Goal: Task Accomplishment & Management: Use online tool/utility

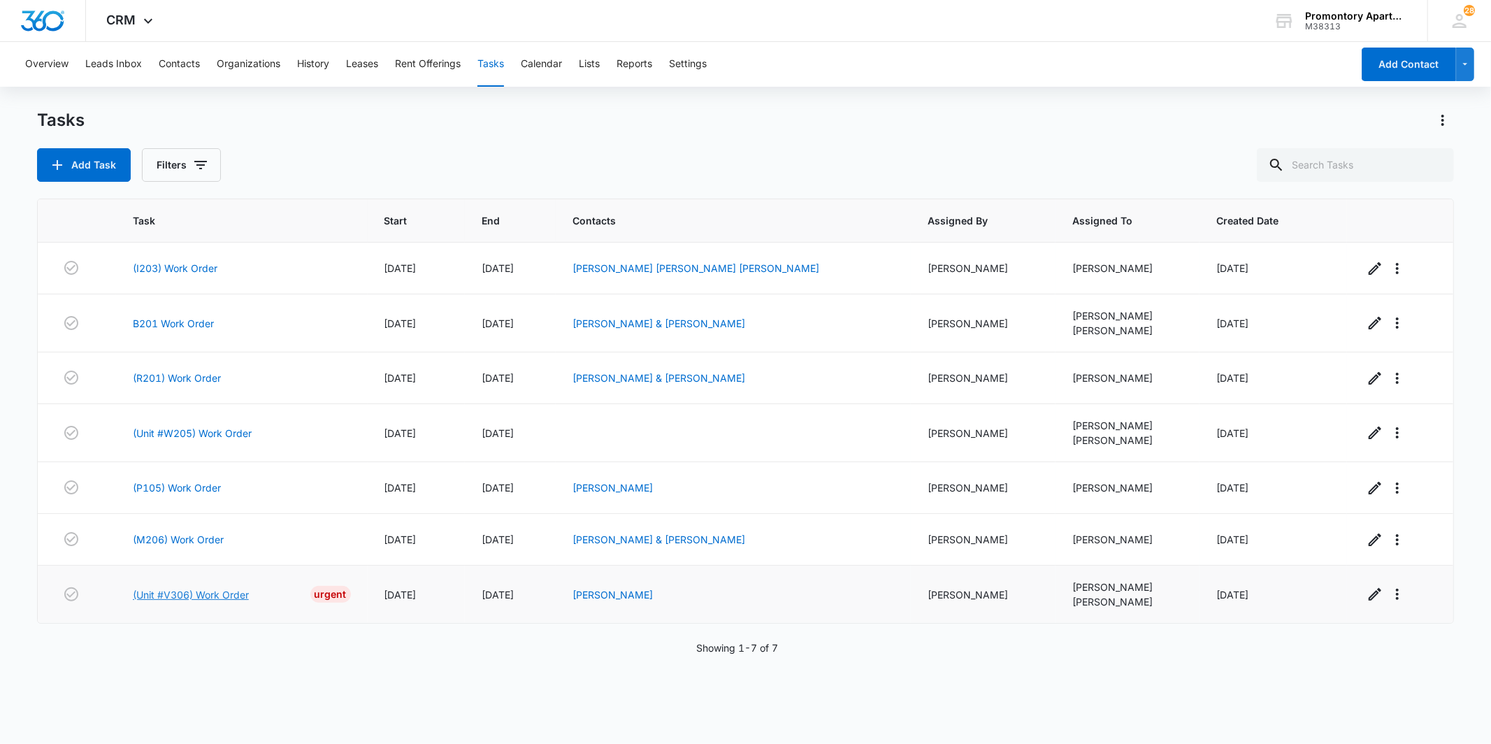
click at [152, 591] on link "(Unit #V306) Work Order" at bounding box center [191, 594] width 116 height 15
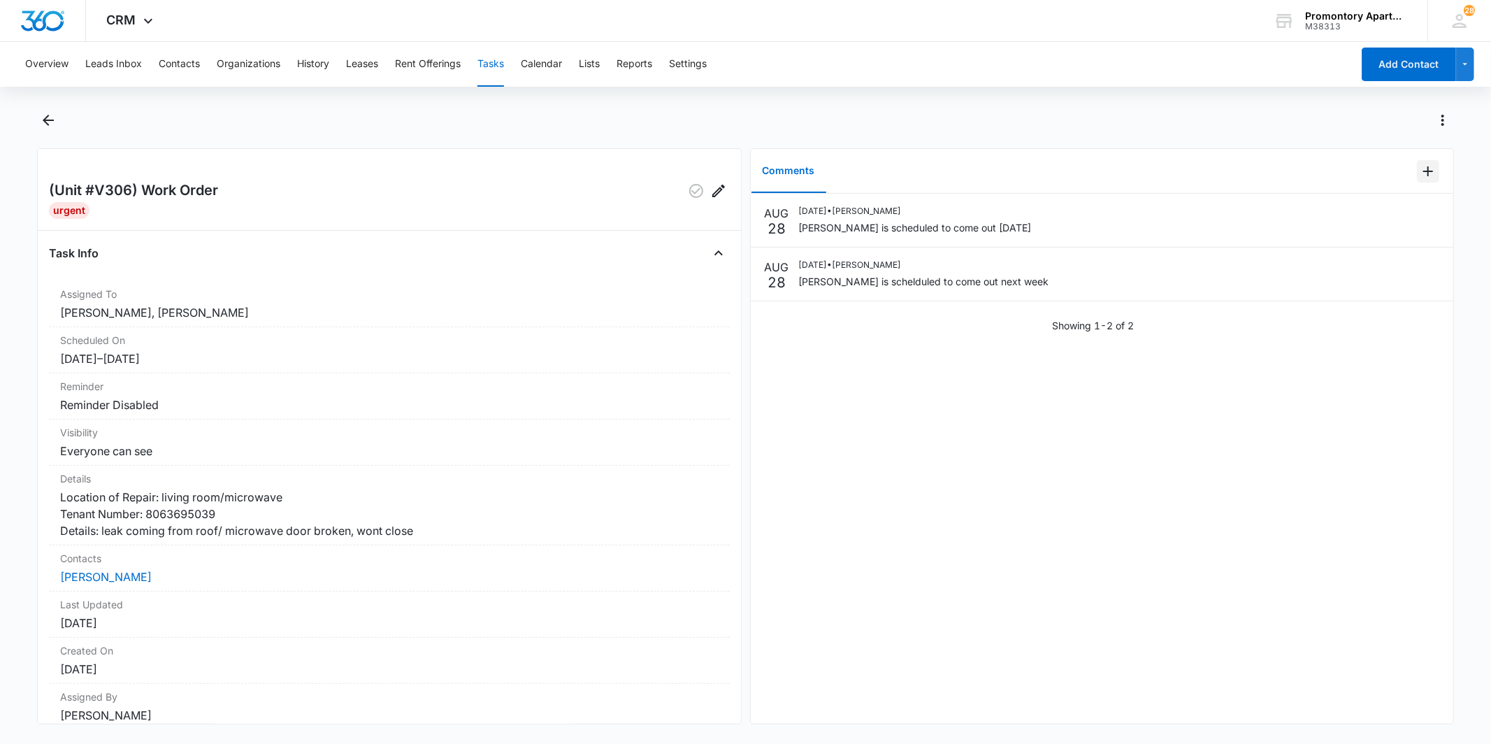
click at [1420, 171] on icon "Add Comment" at bounding box center [1428, 171] width 17 height 17
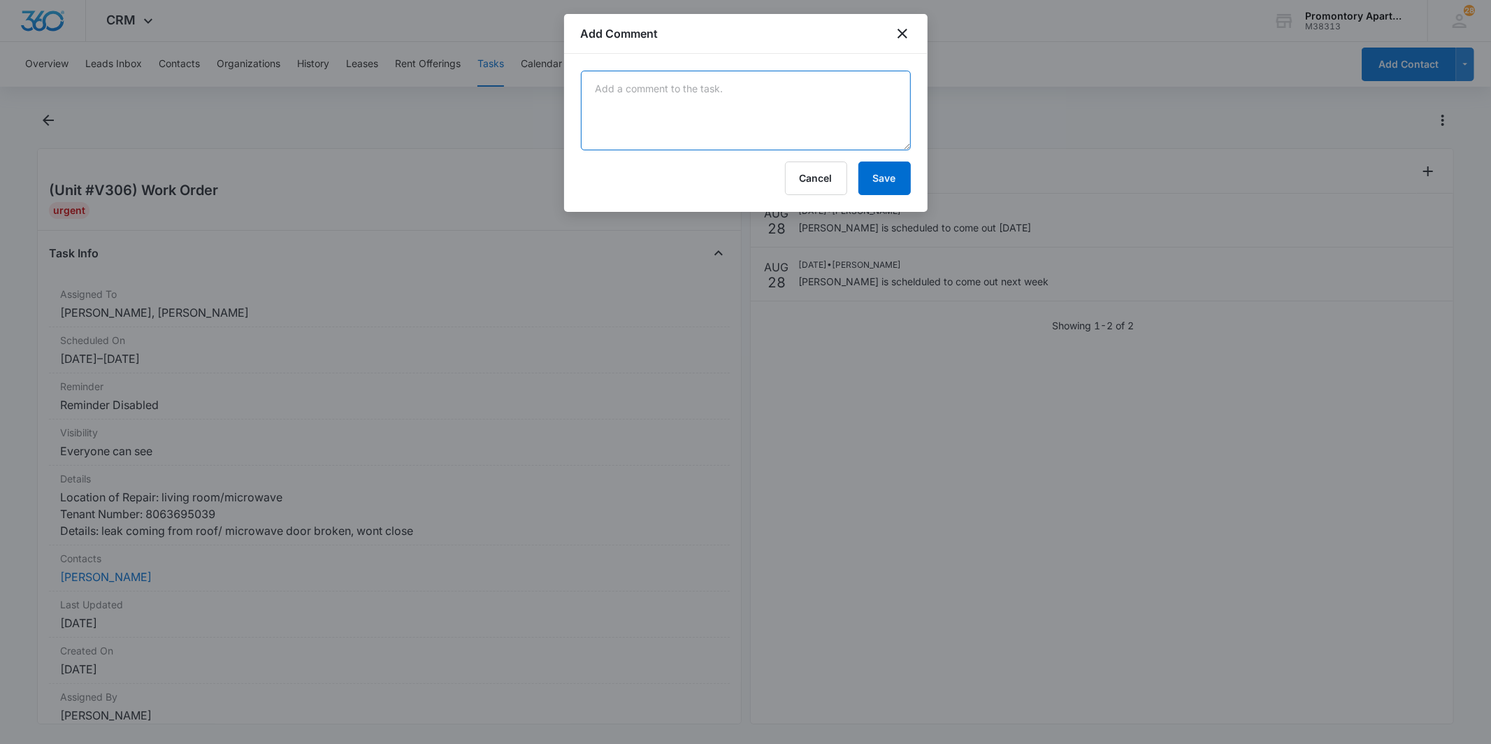
click at [753, 117] on textarea at bounding box center [746, 111] width 330 height 80
type textarea "roofers came [DATE] and fixed leak"
click at [883, 180] on button "Save" at bounding box center [884, 178] width 52 height 34
